Goal: Information Seeking & Learning: Learn about a topic

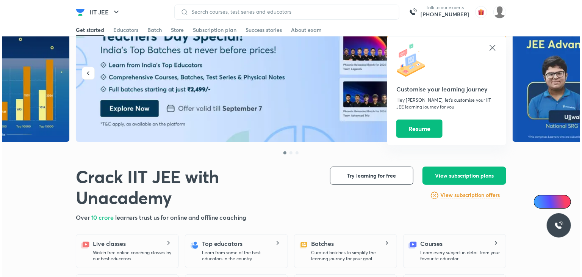
scroll to position [17, 0]
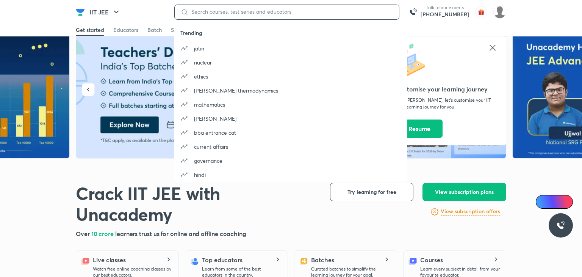
click at [218, 9] on input at bounding box center [290, 12] width 205 height 6
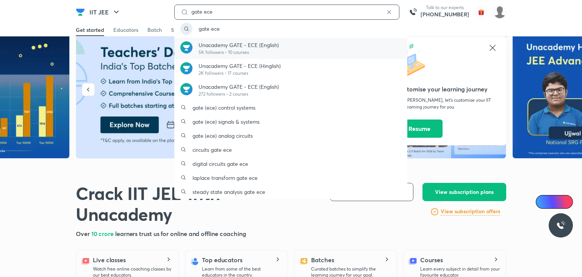
type input "gate ece"
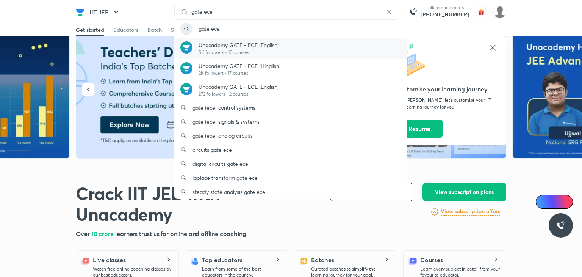
click at [230, 46] on p "Unacademy GATE - ECE (English)" at bounding box center [239, 45] width 80 height 8
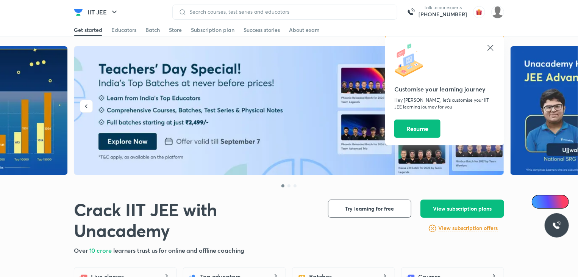
click at [197, 16] on div at bounding box center [284, 12] width 225 height 15
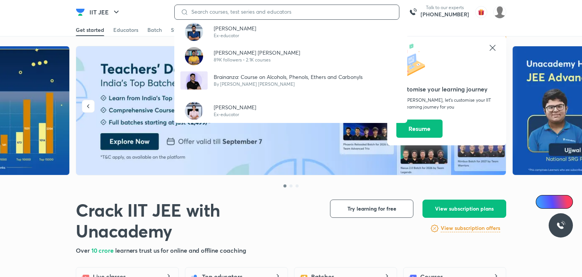
click at [199, 10] on input at bounding box center [290, 12] width 205 height 6
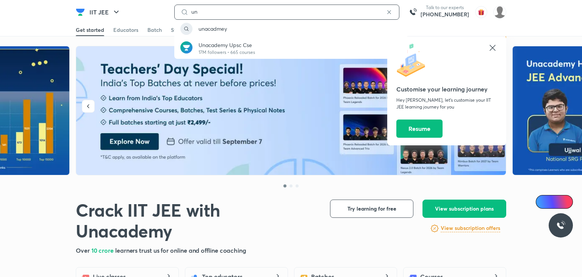
type input "u"
type input "a"
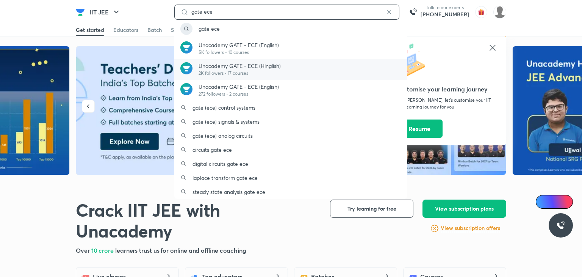
type input "gate ece"
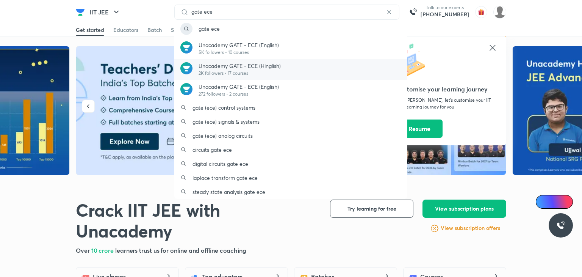
click at [246, 59] on div "Unacademy GATE - ECE (Hinglish) 2K followers • 17 courses" at bounding box center [290, 69] width 233 height 21
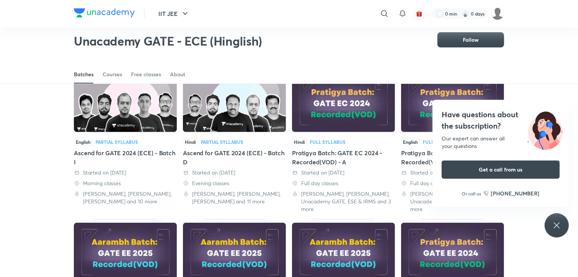
scroll to position [50, 0]
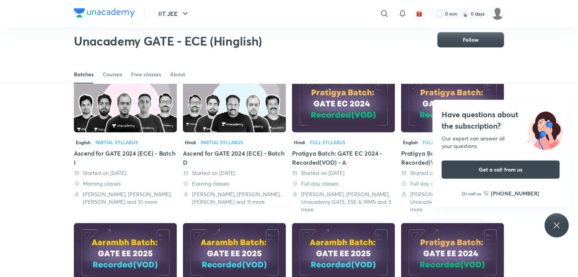
click at [560, 229] on icon at bounding box center [556, 225] width 9 height 9
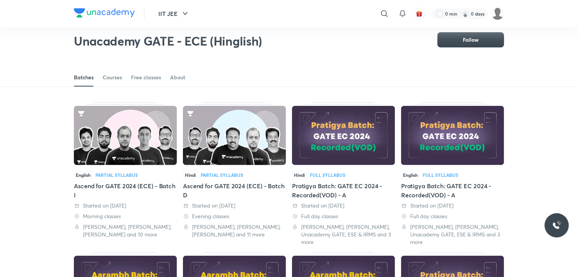
scroll to position [18, 0]
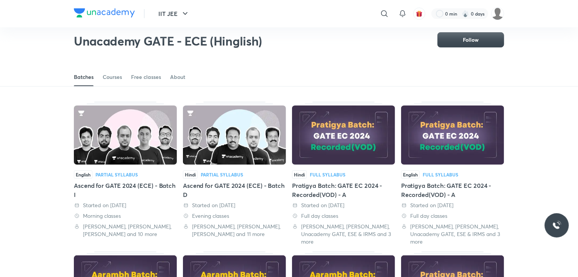
click at [138, 135] on img at bounding box center [125, 134] width 103 height 59
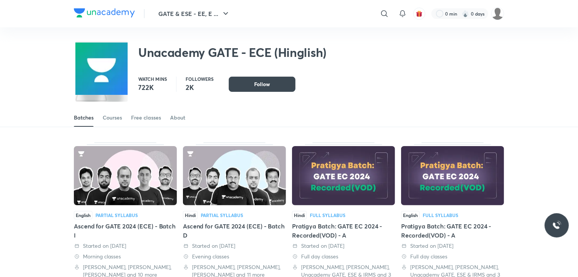
scroll to position [33, 0]
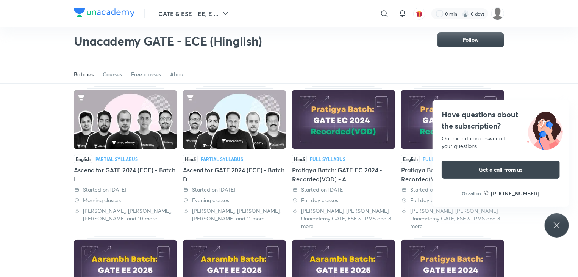
click at [347, 131] on img at bounding box center [343, 119] width 103 height 59
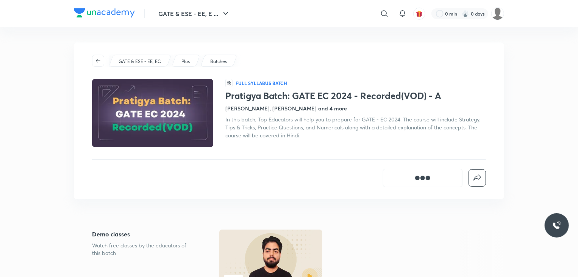
click at [347, 131] on div "In this batch, Top Educators will help you to prepare for GATE - EC 2024. The c…" at bounding box center [355, 127] width 261 height 24
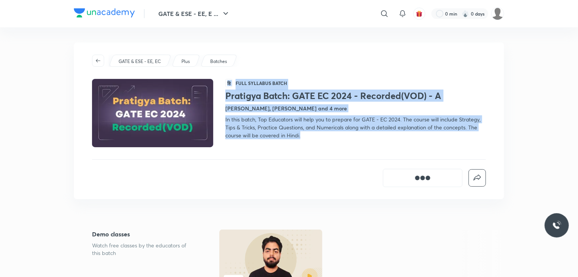
click at [347, 131] on div "In this batch, Top Educators will help you to prepare for GATE - EC 2024. The c…" at bounding box center [355, 127] width 261 height 24
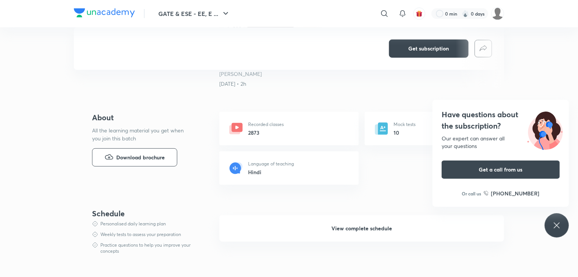
scroll to position [253, 0]
click at [145, 157] on span "Download brochure" at bounding box center [140, 158] width 48 height 8
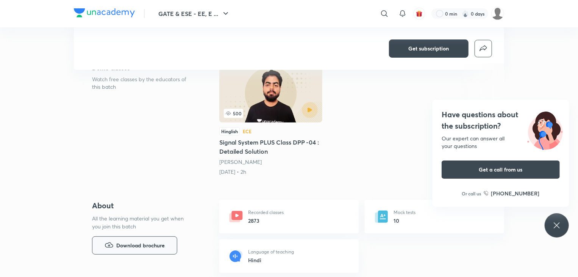
scroll to position [167, 0]
click at [259, 112] on div "500" at bounding box center [247, 112] width 47 height 9
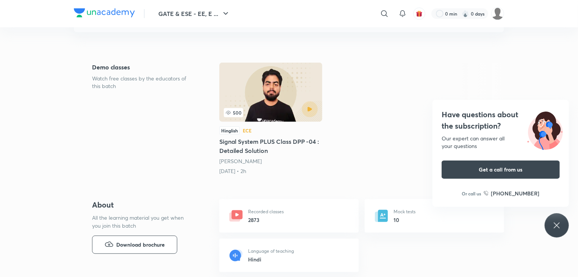
scroll to position [0, 0]
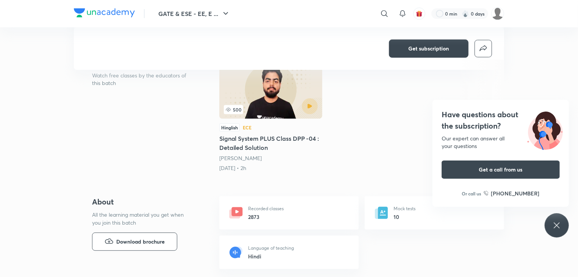
scroll to position [2, 0]
